Goal: Complete application form: Complete application form

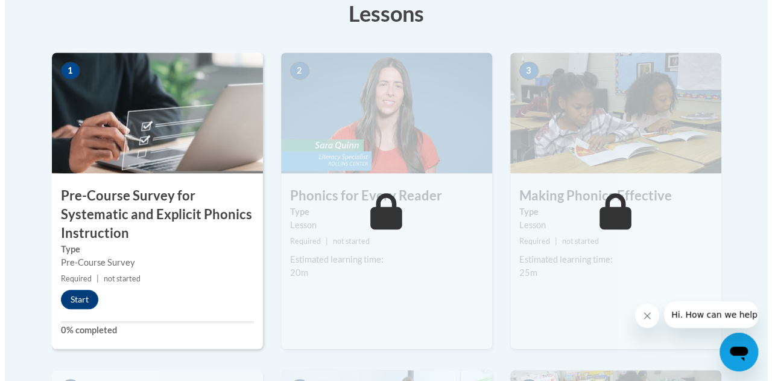
scroll to position [381, 0]
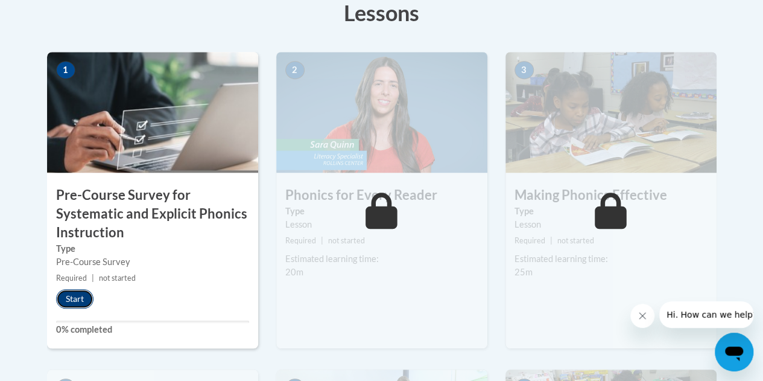
click at [74, 305] on button "Start" at bounding box center [74, 298] width 37 height 19
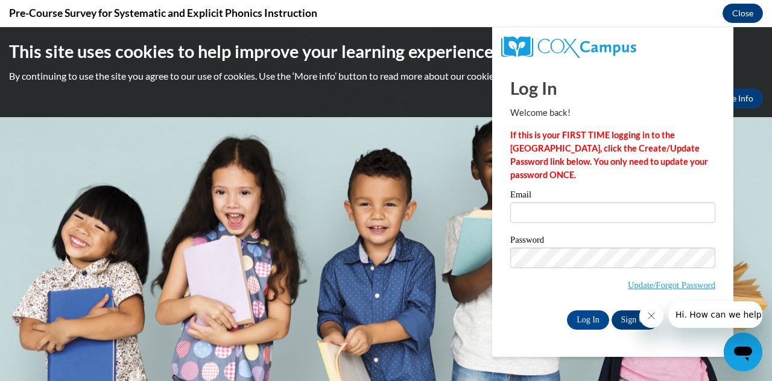
scroll to position [0, 0]
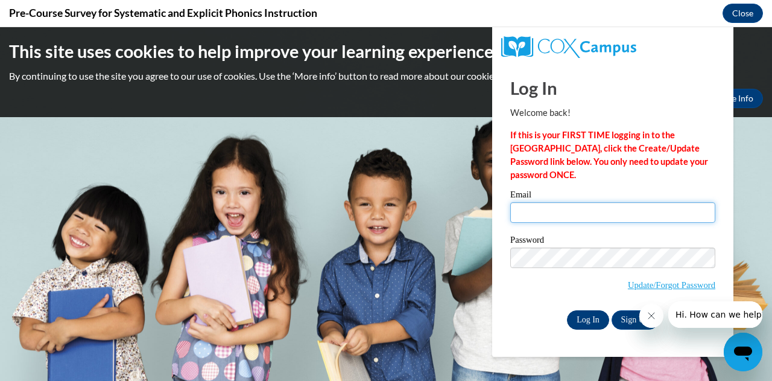
type input "[EMAIL_ADDRESS][DOMAIN_NAME]"
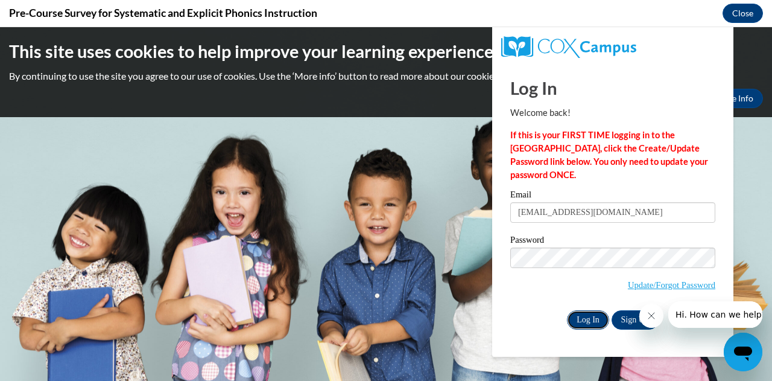
click at [582, 324] on input "Log In" at bounding box center [588, 319] width 42 height 19
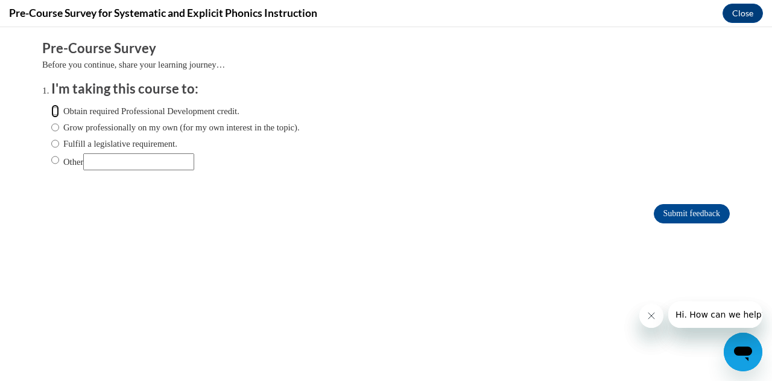
click at [51, 110] on input "Obtain required Professional Development credit." at bounding box center [55, 110] width 8 height 13
radio input "true"
click at [51, 160] on input "Other" at bounding box center [55, 159] width 8 height 13
radio input "true"
click at [119, 170] on div "Obtain required Professional Development credit. Grow professionally on my own …" at bounding box center [175, 137] width 249 height 78
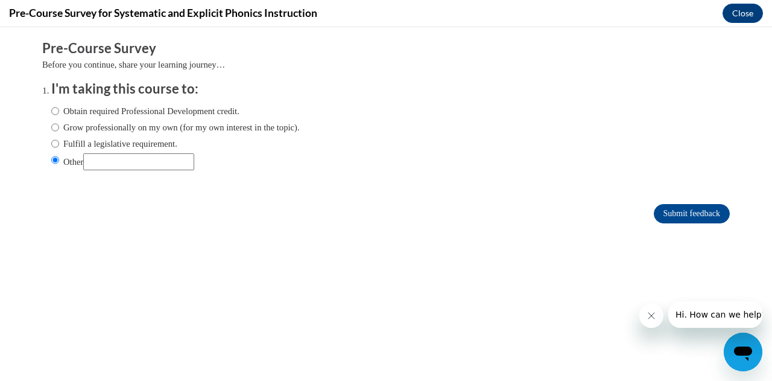
click at [118, 164] on input "Other" at bounding box center [138, 161] width 111 height 17
type input "college class"
click at [687, 211] on input "Submit feedback" at bounding box center [692, 213] width 76 height 19
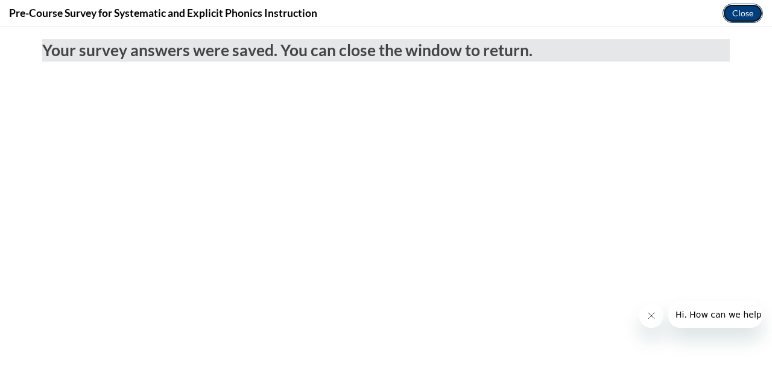
click at [733, 18] on button "Close" at bounding box center [743, 13] width 40 height 19
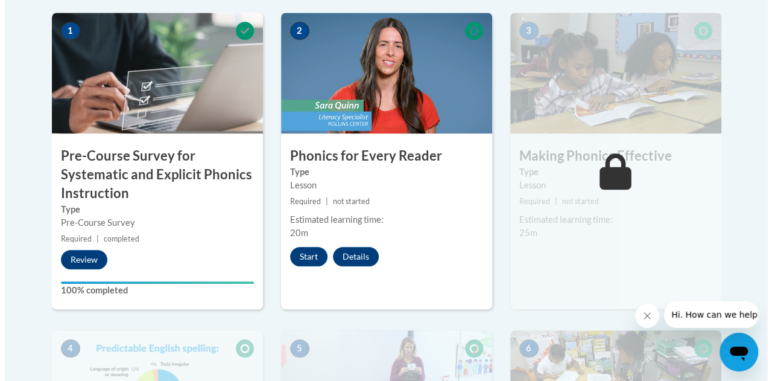
scroll to position [421, 0]
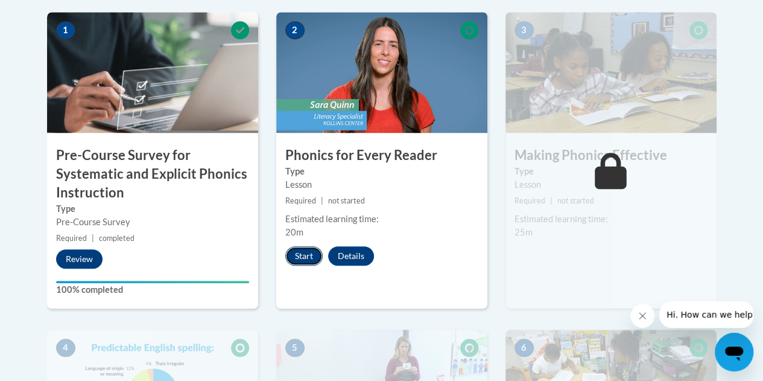
click at [309, 259] on button "Start" at bounding box center [303, 255] width 37 height 19
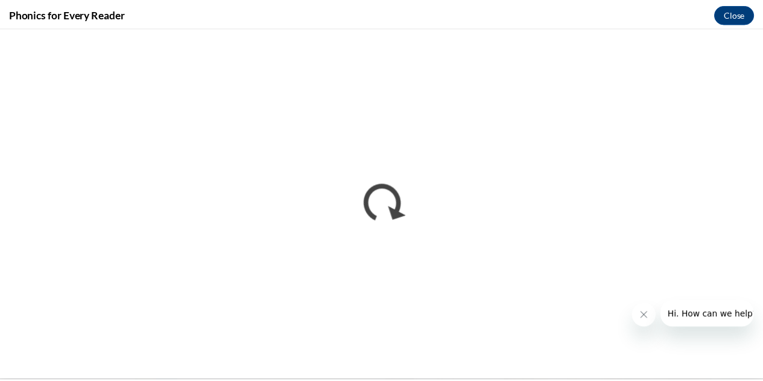
scroll to position [0, 0]
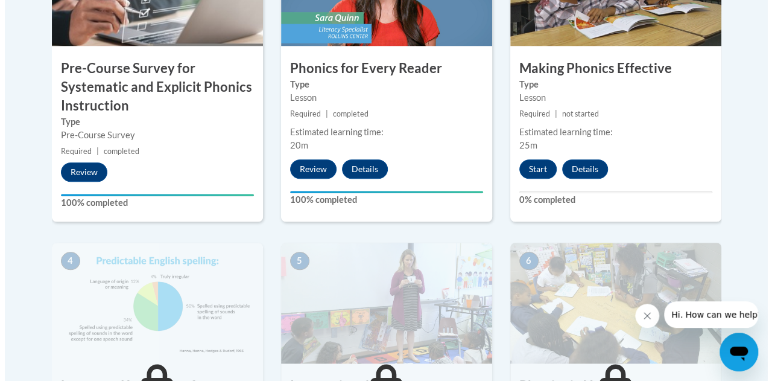
scroll to position [509, 0]
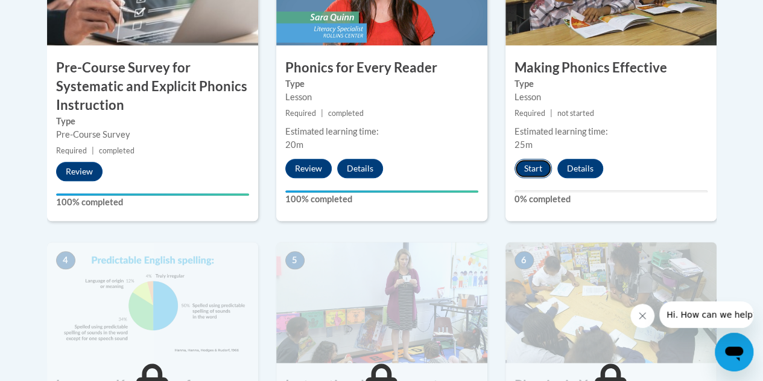
click at [538, 167] on button "Start" at bounding box center [533, 168] width 37 height 19
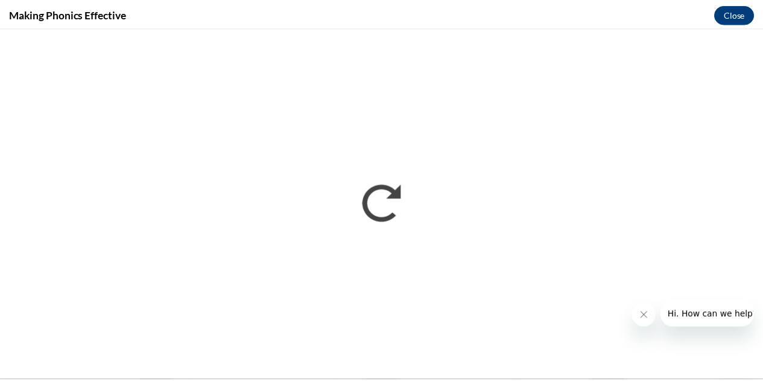
scroll to position [0, 0]
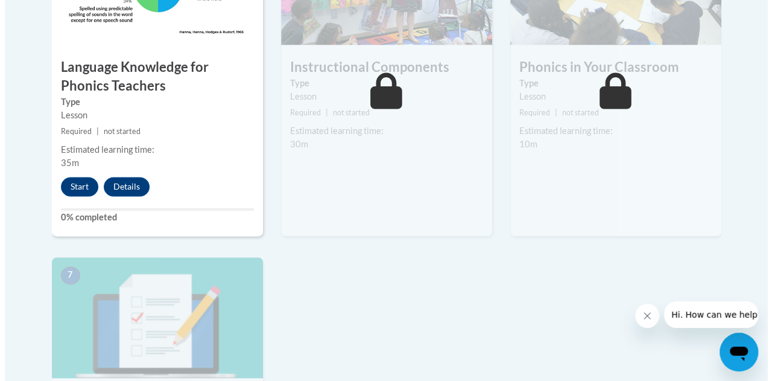
scroll to position [829, 0]
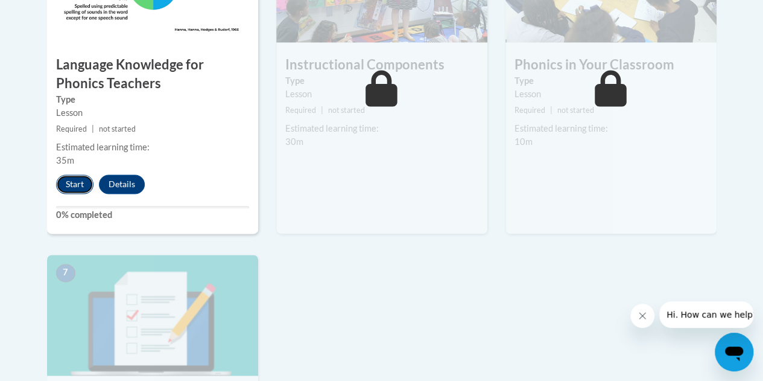
click at [71, 184] on button "Start" at bounding box center [74, 183] width 37 height 19
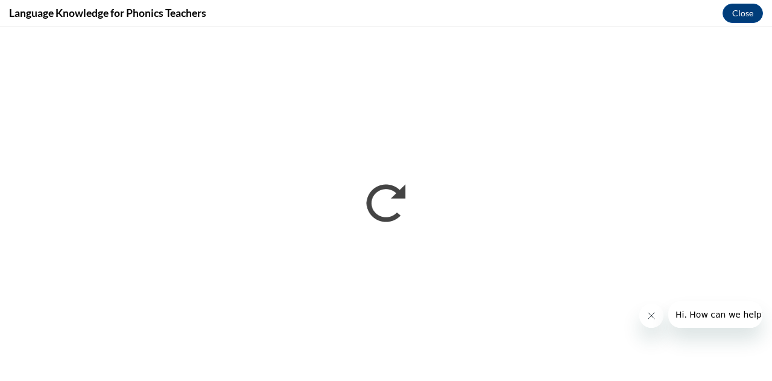
scroll to position [0, 0]
